Goal: Transaction & Acquisition: Purchase product/service

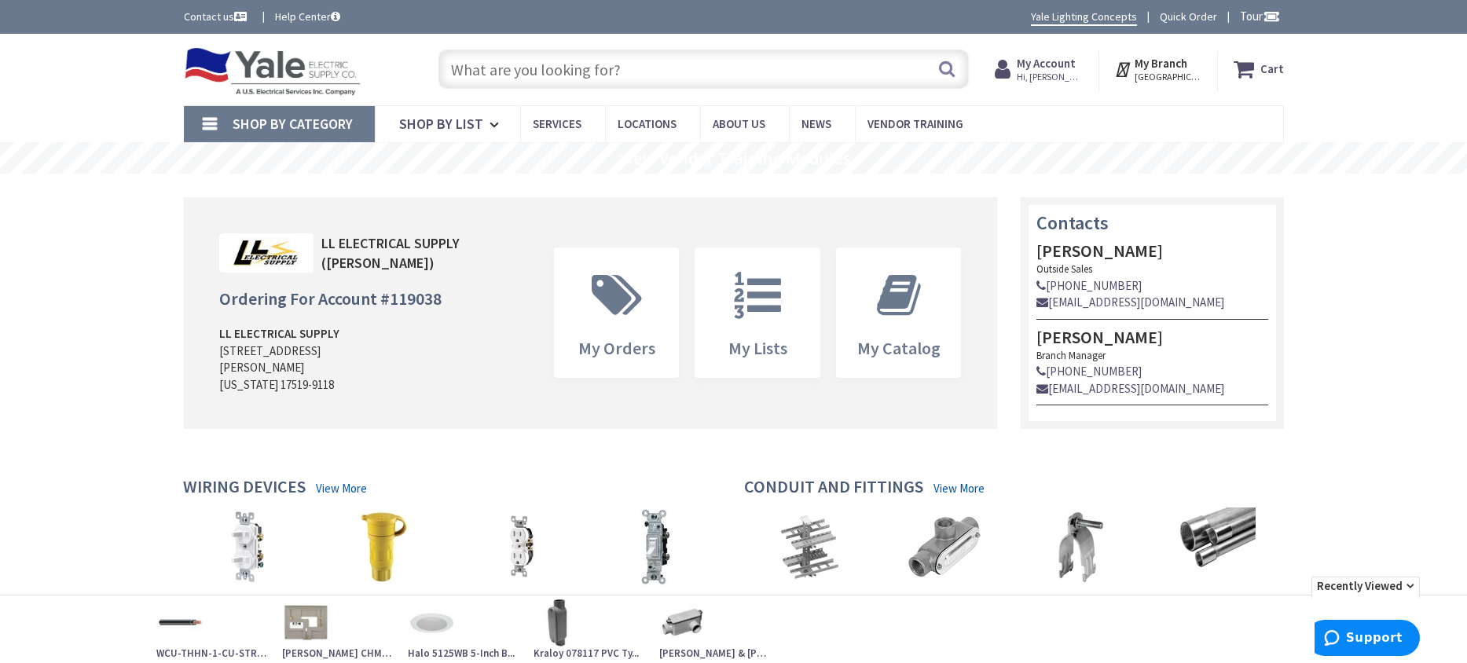
click at [500, 70] on input "text" at bounding box center [703, 69] width 530 height 39
paste input "EATON CHMMB200BTS PP&L METER BASE WITH 200 AMP MAIN BRKER (2)"
type input "EATON CHMMB200BTS PP&L METER BASE WITH 200 AMP MAIN BRKER (2)"
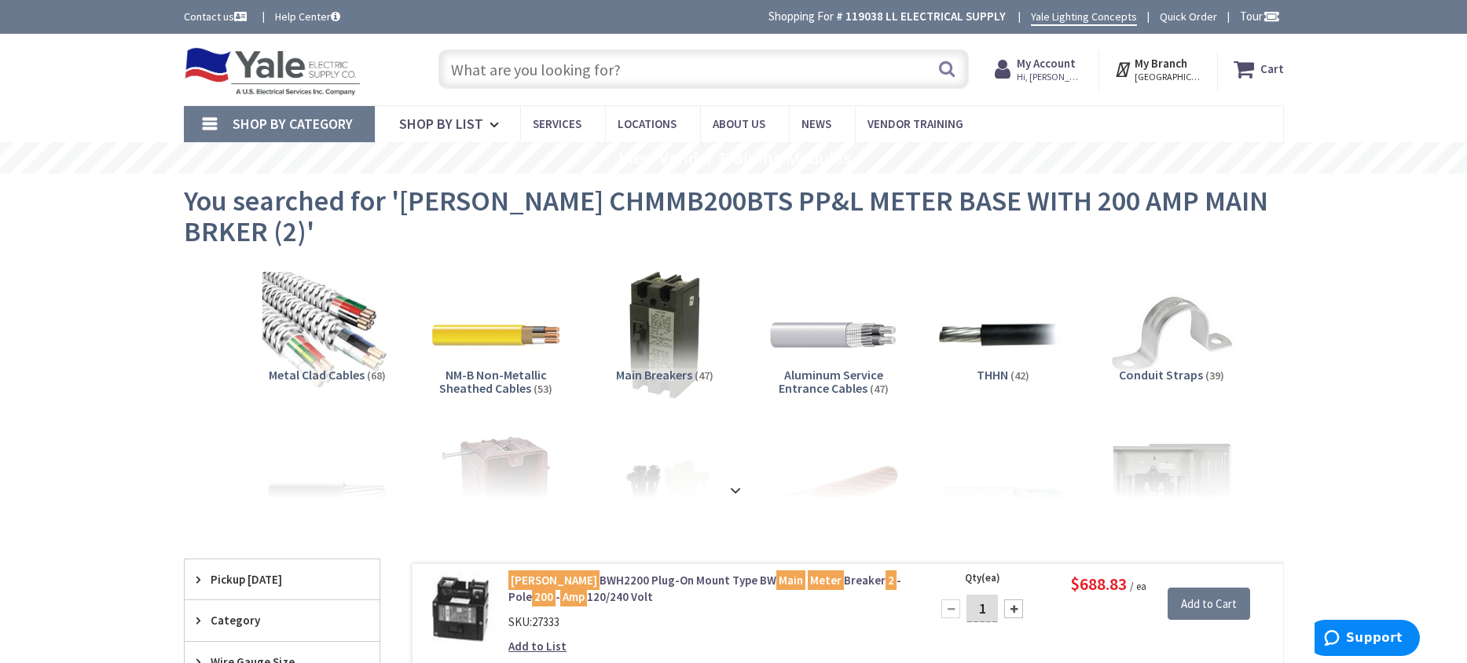
click at [461, 66] on input "text" at bounding box center [703, 69] width 530 height 39
paste input "CHMMB200BTS"
type input "CHMMB200BTS"
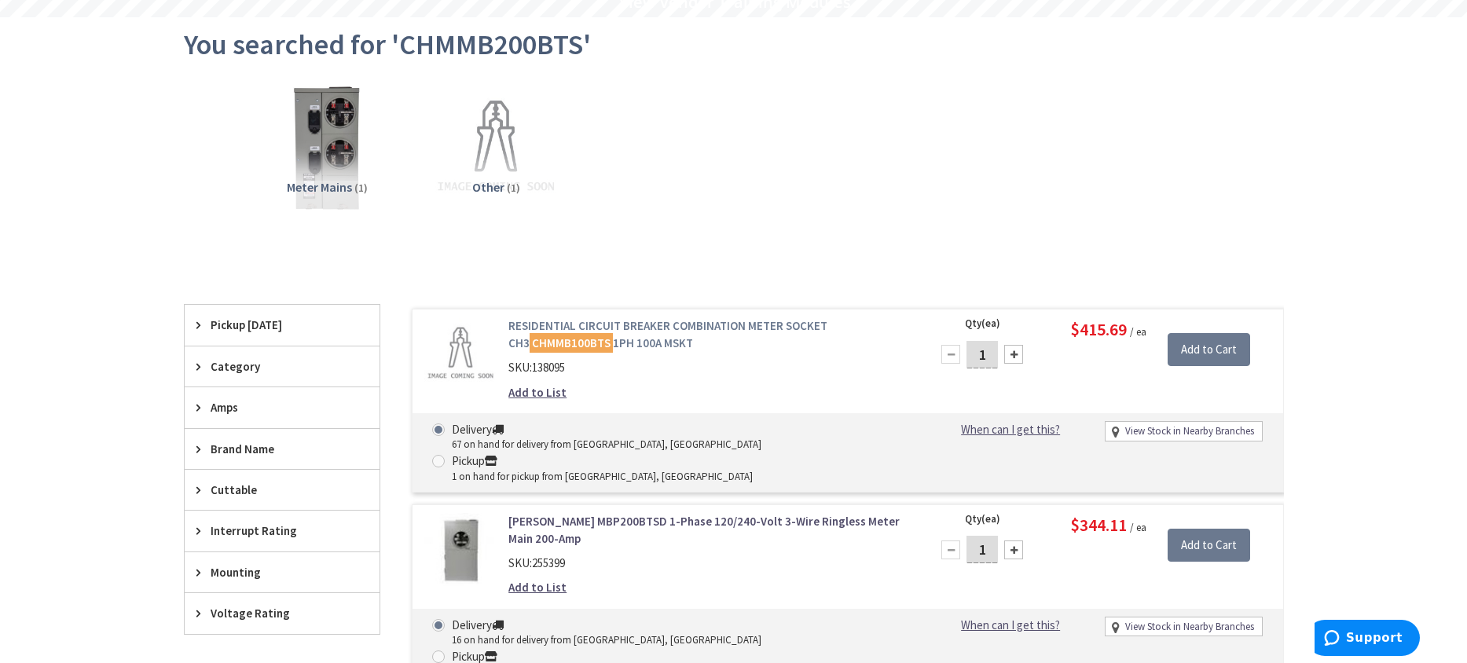
scroll to position [157, 0]
click at [681, 512] on link "[PERSON_NAME] MBP200BTSD 1-Phase 120/240-Volt 3-Wire Ringless Meter Main 200-Amp" at bounding box center [708, 529] width 400 height 34
click at [677, 512] on link "[PERSON_NAME] MBP200BTSD 1-Phase 120/240-Volt 3-Wire Ringless Meter Main 200-Amp" at bounding box center [708, 529] width 400 height 34
click at [599, 512] on link "[PERSON_NAME] MBP200BTSD 1-Phase 120/240-Volt 3-Wire Ringless Meter Main 200-Amp" at bounding box center [708, 529] width 400 height 34
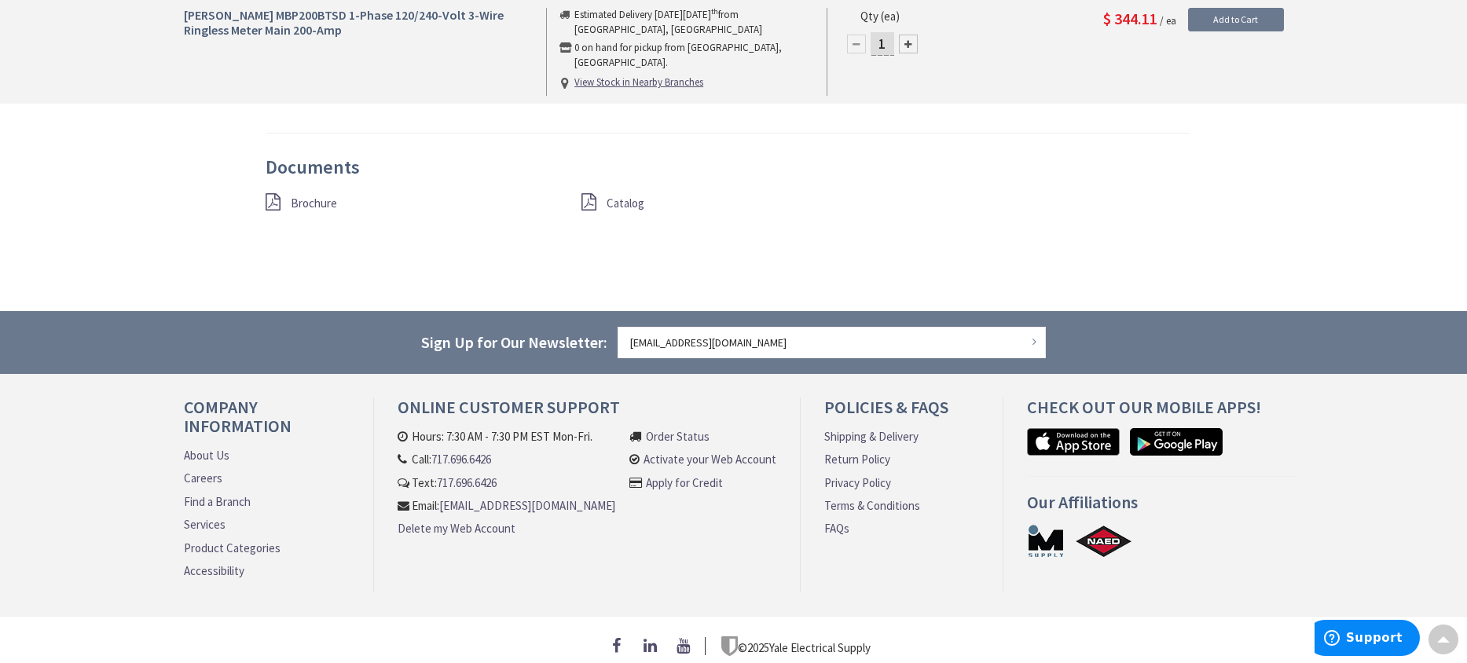
scroll to position [1336, 0]
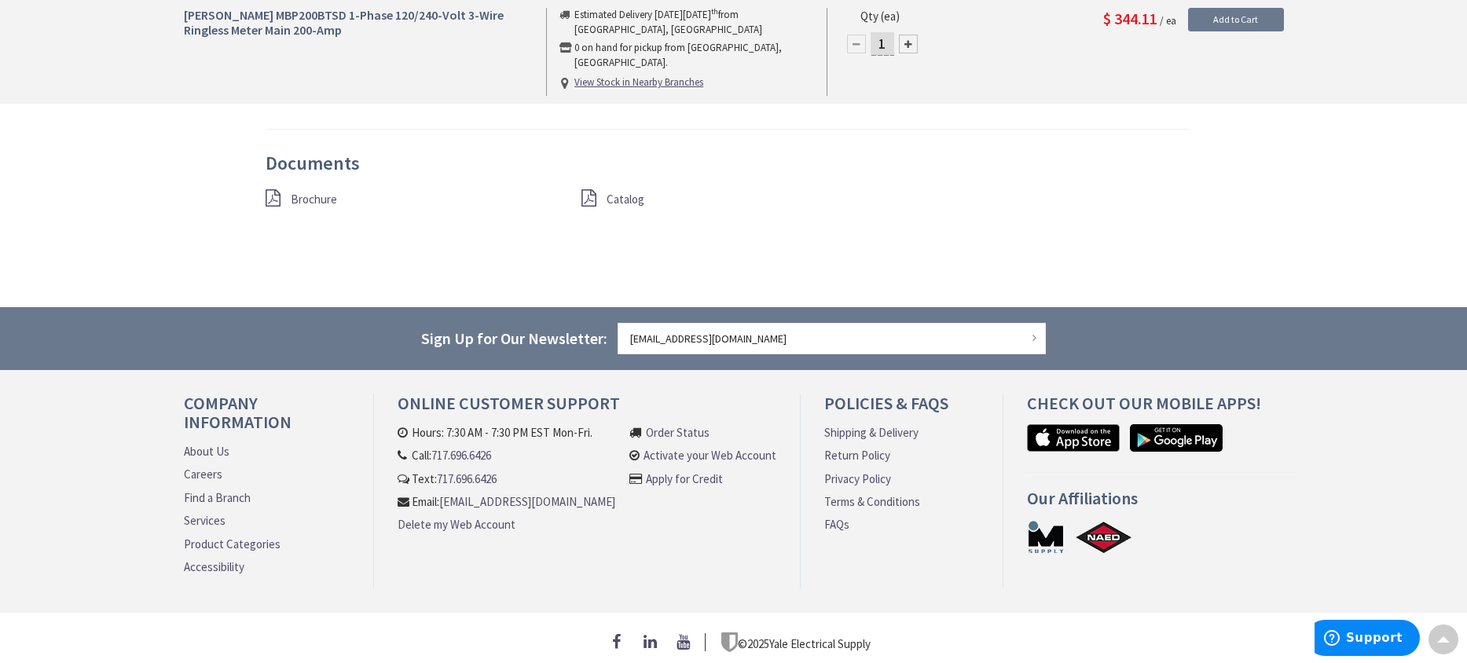
click at [590, 199] on icon at bounding box center [588, 197] width 15 height 17
click at [270, 199] on icon at bounding box center [273, 197] width 15 height 17
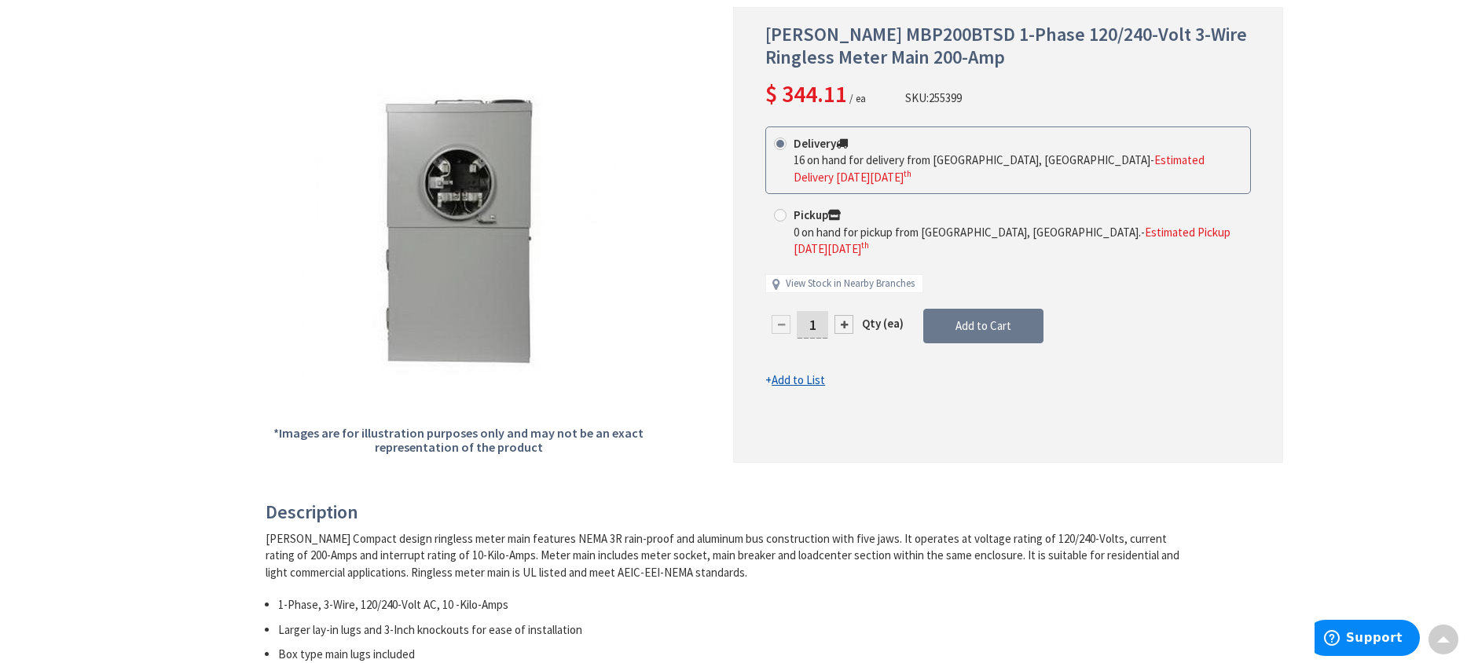
scroll to position [0, 0]
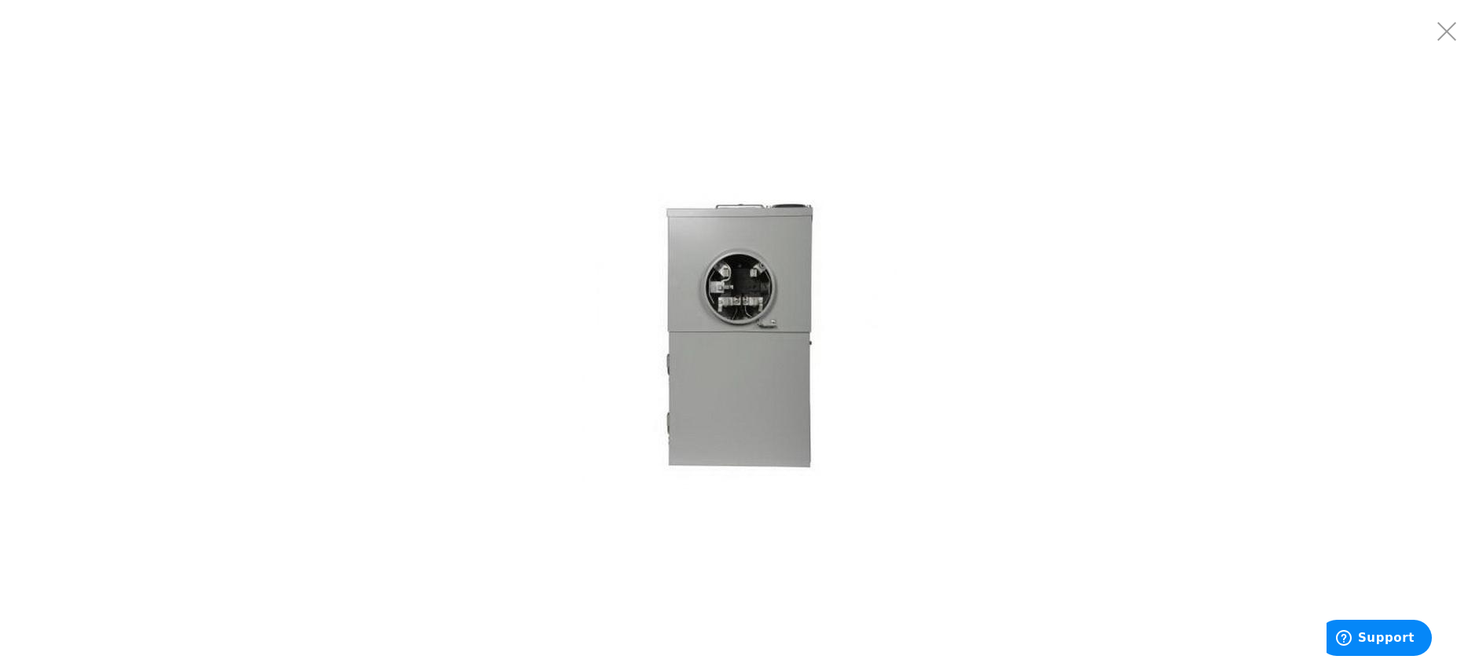
click at [684, 293] on img at bounding box center [739, 331] width 314 height 314
